Goal: Task Accomplishment & Management: Use online tool/utility

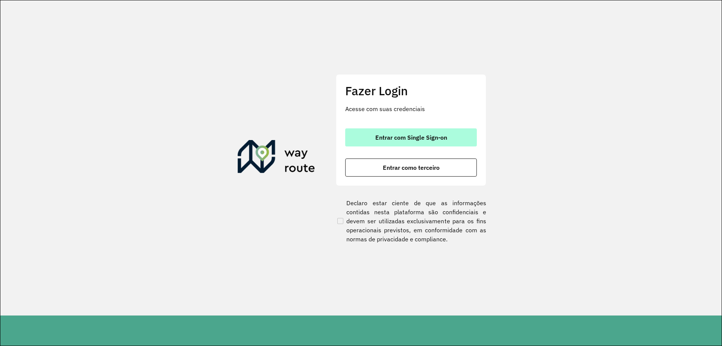
click at [392, 132] on button "Entrar com Single Sign-on" at bounding box center [411, 137] width 132 height 18
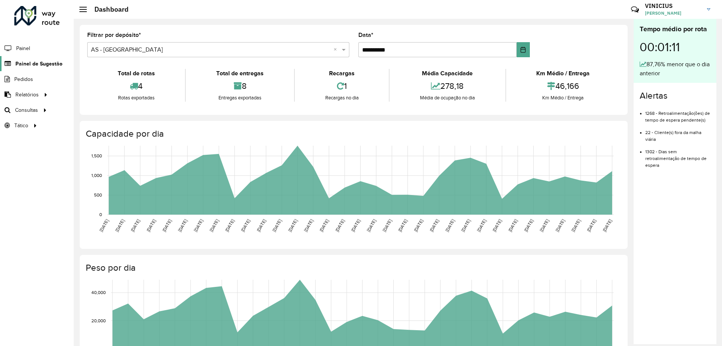
click at [24, 67] on link "Painel de Sugestão" at bounding box center [31, 63] width 62 height 15
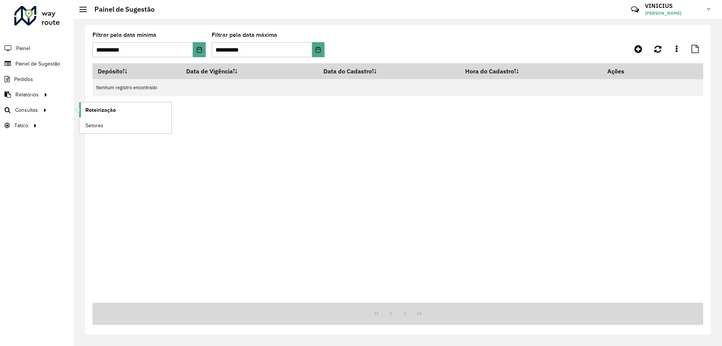
click at [97, 110] on span "Roteirização" at bounding box center [100, 110] width 30 height 8
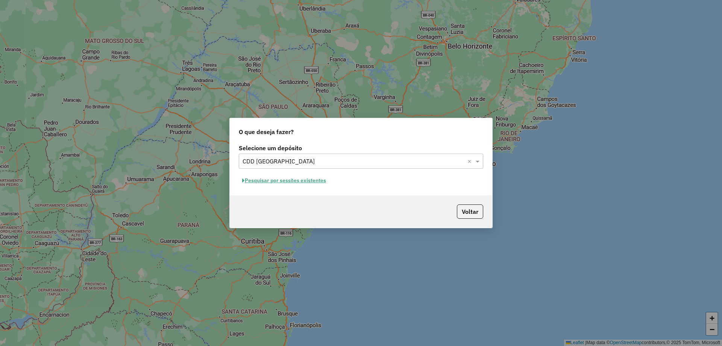
click at [303, 179] on button "Pesquisar por sessões existentes" at bounding box center [284, 180] width 91 height 12
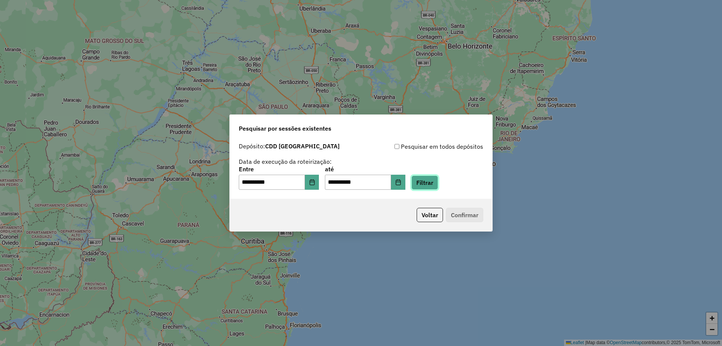
click at [428, 187] on button "Filtrar" at bounding box center [424, 182] width 27 height 14
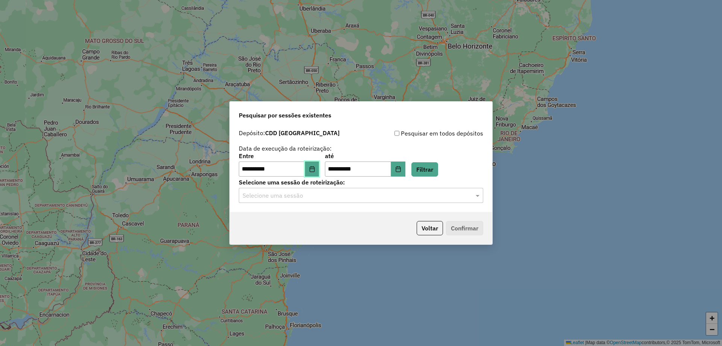
click at [314, 169] on icon "Choose Date" at bounding box center [311, 169] width 5 height 6
click at [387, 195] on input "text" at bounding box center [354, 195] width 222 height 9
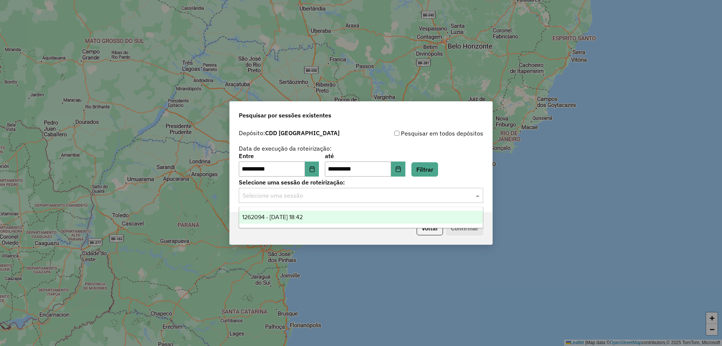
click at [393, 196] on input "text" at bounding box center [354, 195] width 222 height 9
click at [367, 213] on div "1262094 - 09/09/2025 18:42" at bounding box center [361, 217] width 244 height 13
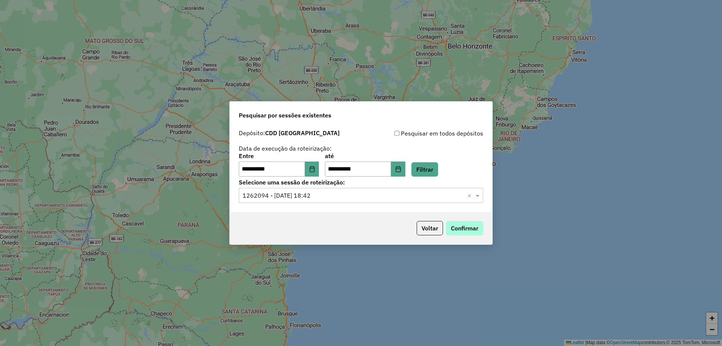
drag, startPoint x: 429, startPoint y: 232, endPoint x: 461, endPoint y: 227, distance: 32.2
click at [461, 227] on p-footer "Voltar Confirmar" at bounding box center [449, 228] width 70 height 14
click at [461, 227] on button "Confirmar" at bounding box center [464, 228] width 37 height 14
click at [419, 79] on div "**********" at bounding box center [361, 173] width 722 height 346
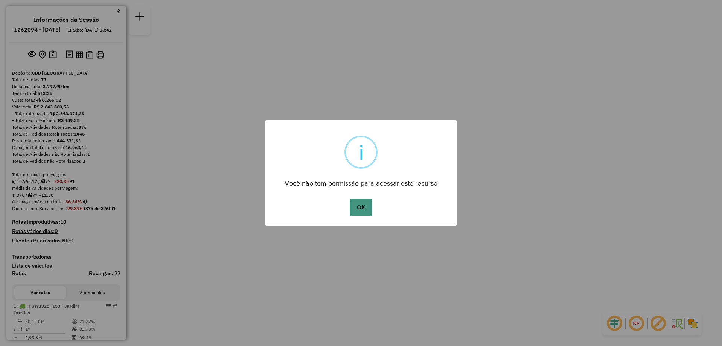
click at [363, 209] on button "OK" at bounding box center [361, 207] width 22 height 17
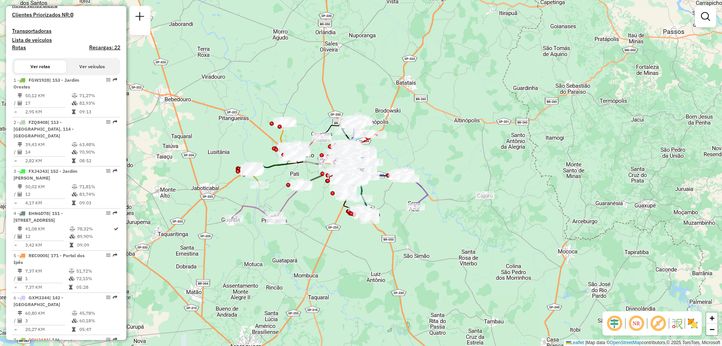
scroll to position [263, 0]
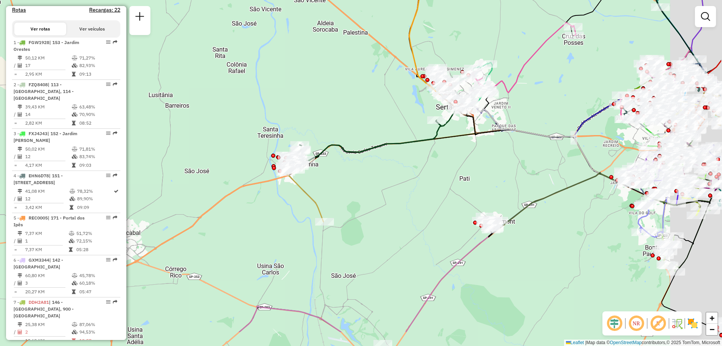
drag, startPoint x: 385, startPoint y: 141, endPoint x: 395, endPoint y: 123, distance: 19.9
click at [263, 84] on div "Janela de atendimento Grade de atendimento Capacidade Transportadoras Veículos …" at bounding box center [361, 173] width 722 height 346
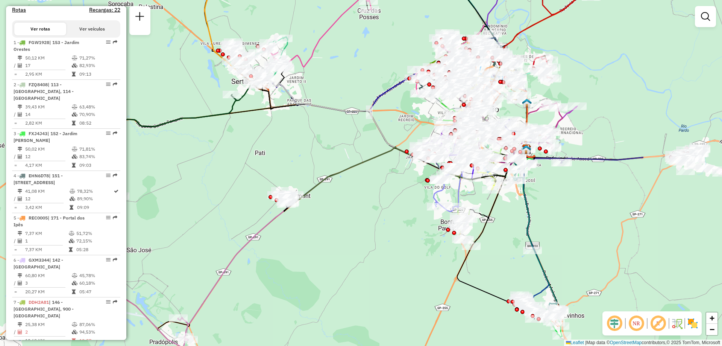
drag, startPoint x: 487, startPoint y: 152, endPoint x: 337, endPoint y: 137, distance: 151.5
click at [337, 137] on div "Janela de atendimento Grade de atendimento Capacidade Transportadoras Veículos …" at bounding box center [361, 173] width 722 height 346
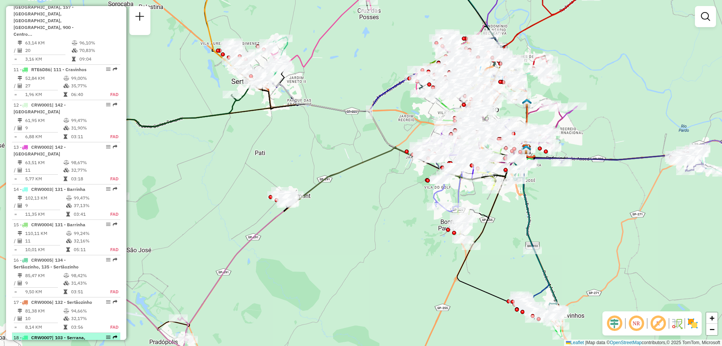
scroll to position [940, 0]
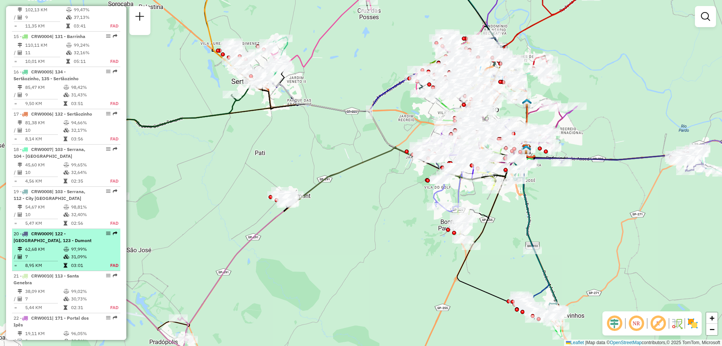
click at [45, 231] on span "| 122 - [GEOGRAPHIC_DATA], 123 - Dumont" at bounding box center [53, 237] width 78 height 12
select select "**********"
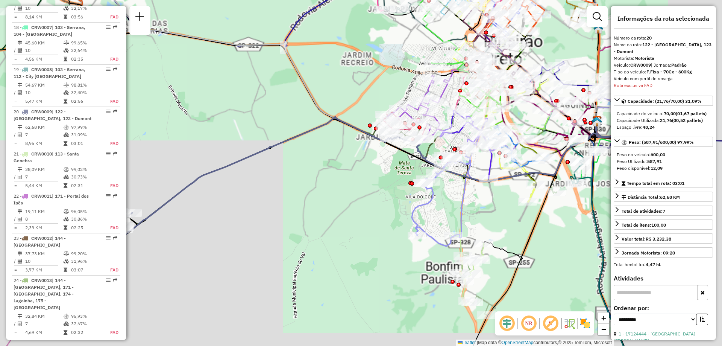
scroll to position [1142, 0]
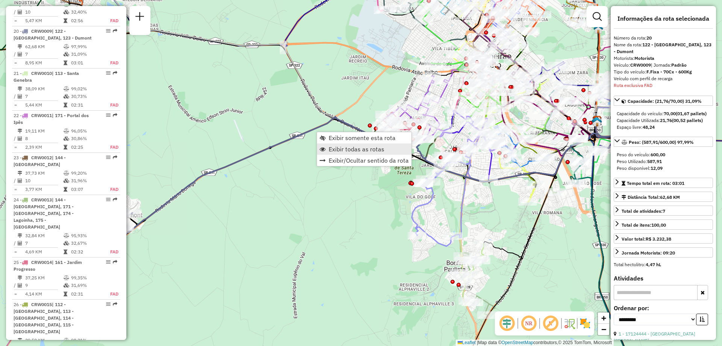
click at [362, 150] on span "Exibir todas as rotas" at bounding box center [357, 149] width 56 height 6
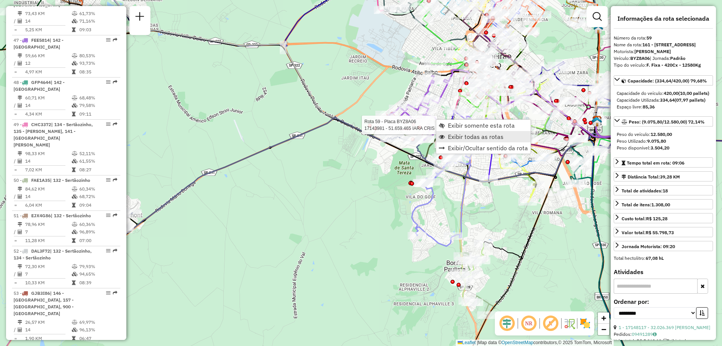
scroll to position [2812, 0]
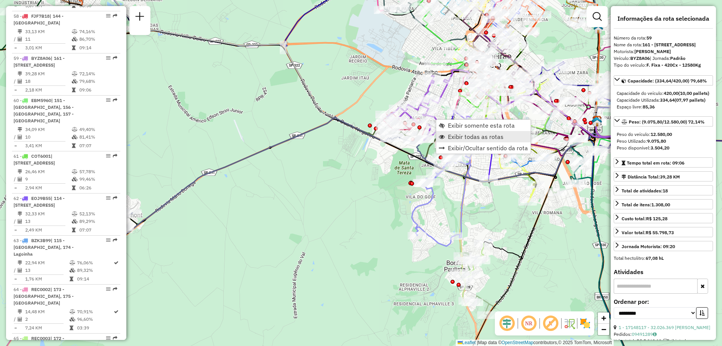
click at [472, 136] on span "Exibir todas as rotas" at bounding box center [476, 136] width 56 height 6
click at [447, 123] on span "Exibir somente esta rota" at bounding box center [476, 121] width 67 height 6
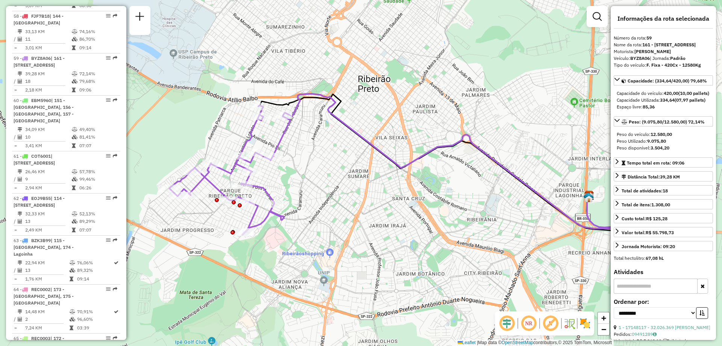
drag, startPoint x: 321, startPoint y: 117, endPoint x: 260, endPoint y: 145, distance: 66.8
click at [355, 108] on div "Janela de atendimento Grade de atendimento Capacidade Transportadoras Veículos …" at bounding box center [361, 173] width 722 height 346
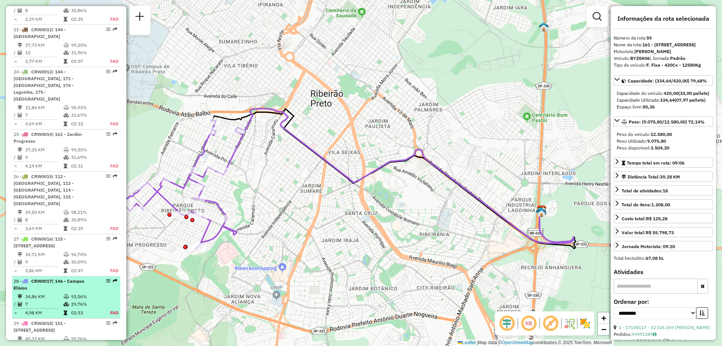
scroll to position [1120, 0]
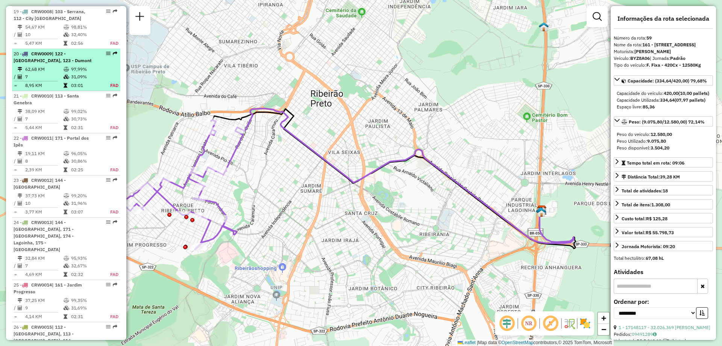
click at [61, 65] on td "62,68 KM" at bounding box center [44, 69] width 38 height 8
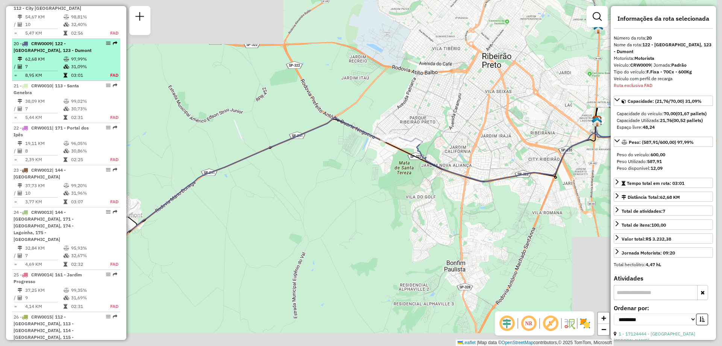
scroll to position [1142, 0]
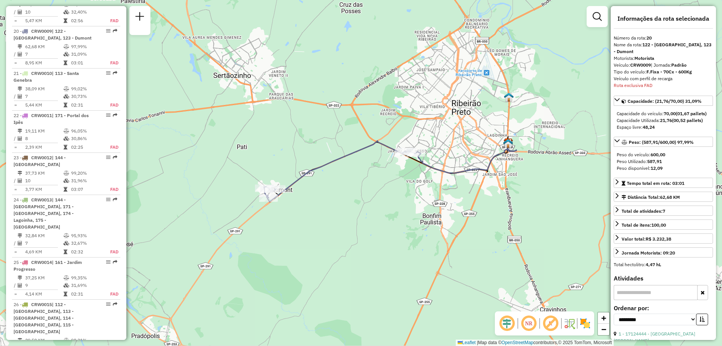
drag, startPoint x: 449, startPoint y: 208, endPoint x: 438, endPoint y: 189, distance: 22.1
click at [438, 189] on div "Janela de atendimento Grade de atendimento Capacidade Transportadoras Veículos …" at bounding box center [361, 173] width 722 height 346
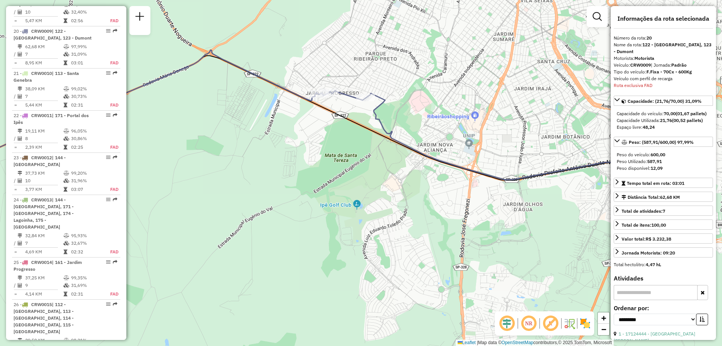
drag, startPoint x: 490, startPoint y: 187, endPoint x: 384, endPoint y: 167, distance: 108.2
click at [384, 167] on div "Janela de atendimento Grade de atendimento Capacidade Transportadoras Veículos …" at bounding box center [361, 173] width 722 height 346
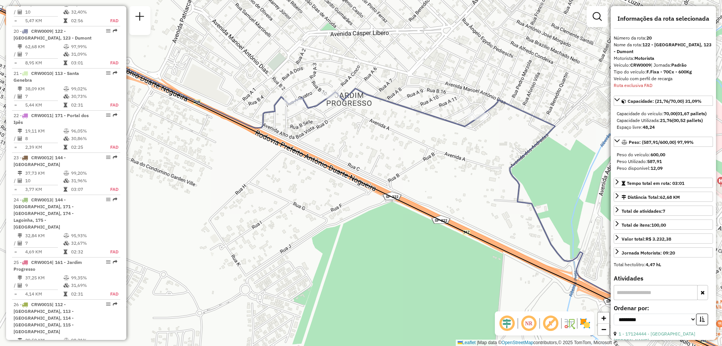
drag, startPoint x: 380, startPoint y: 136, endPoint x: 360, endPoint y: 141, distance: 20.2
click at [360, 141] on div "Janela de atendimento Grade de atendimento Capacidade Transportadoras Veículos …" at bounding box center [361, 173] width 722 height 346
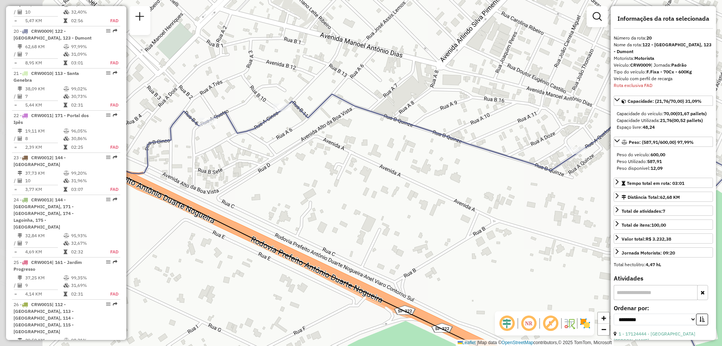
drag, startPoint x: 216, startPoint y: 139, endPoint x: 334, endPoint y: 143, distance: 117.4
click at [334, 143] on div "Janela de atendimento Grade de atendimento Capacidade Transportadoras Veículos …" at bounding box center [361, 173] width 722 height 346
